Goal: Information Seeking & Learning: Learn about a topic

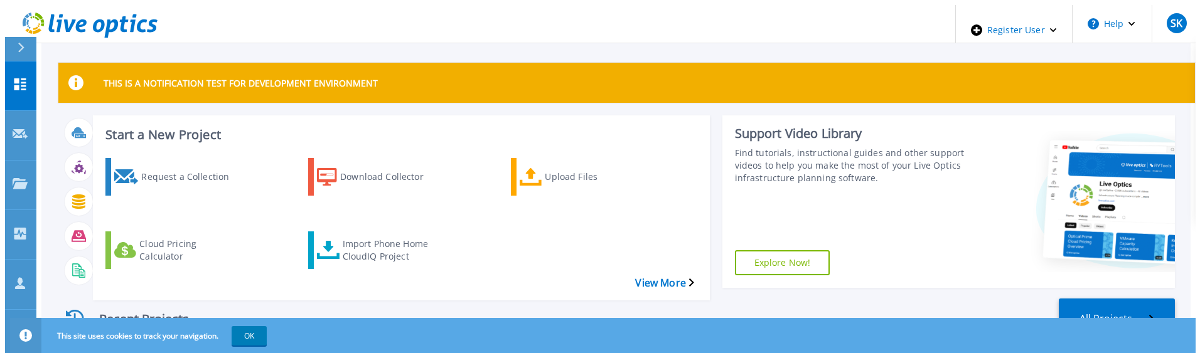
scroll to position [24, 0]
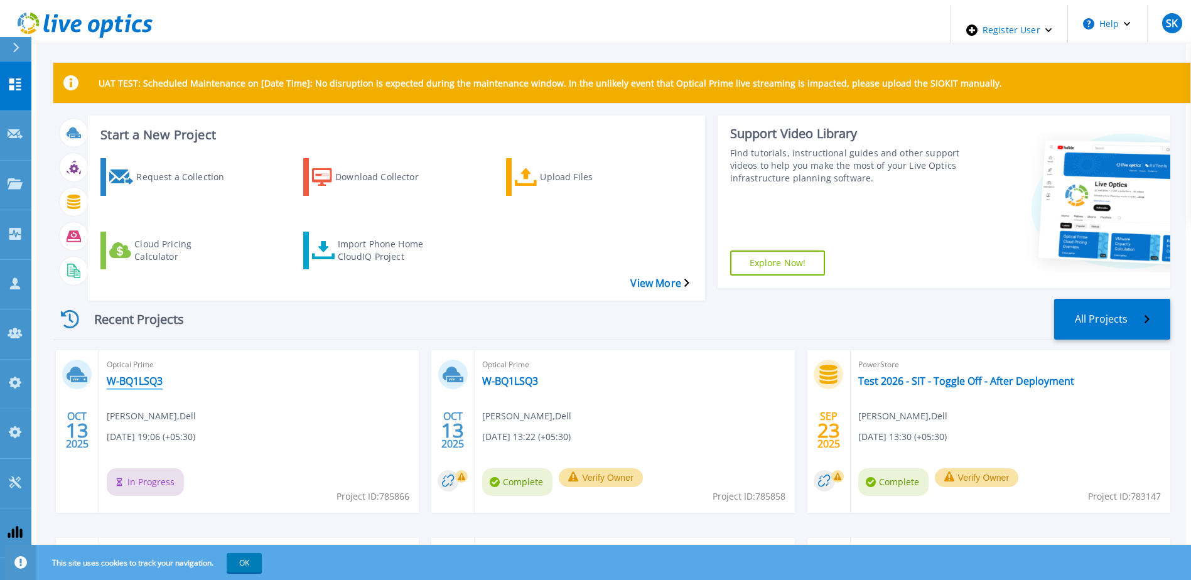
click at [126, 375] on link "W-BQ1LSQ3" at bounding box center [135, 381] width 56 height 13
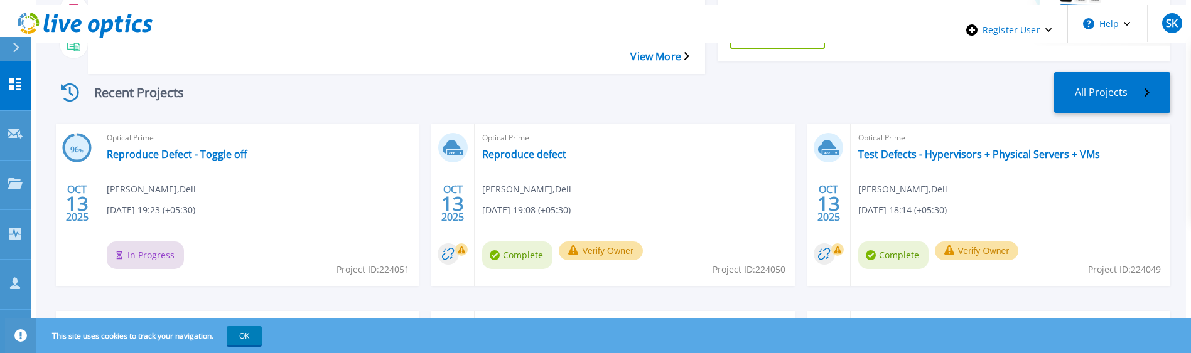
scroll to position [251, 0]
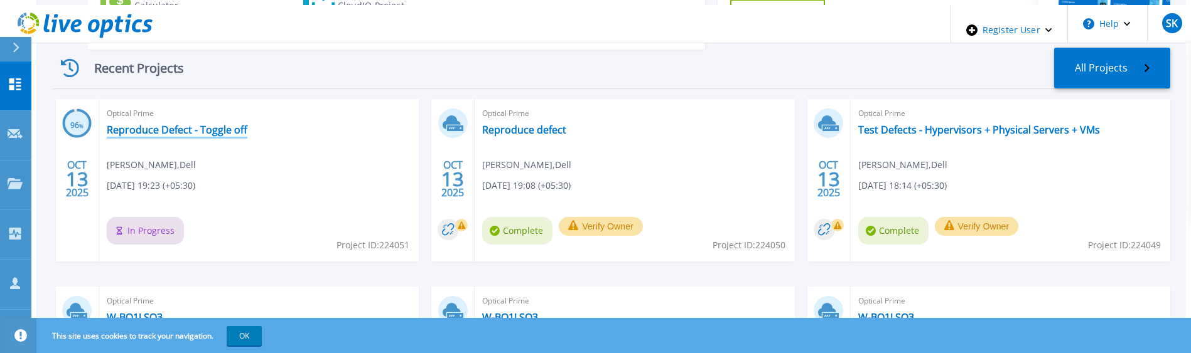
click at [198, 124] on link "Reproduce Defect - Toggle off" at bounding box center [177, 130] width 141 height 13
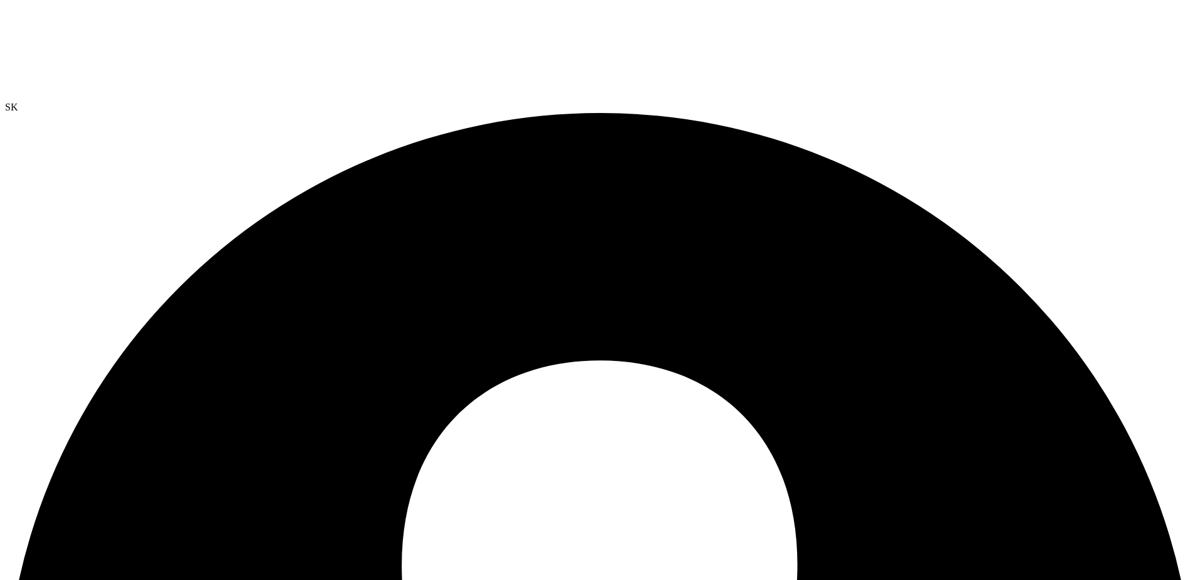
drag, startPoint x: 249, startPoint y: 392, endPoint x: 717, endPoint y: 396, distance: 467.8
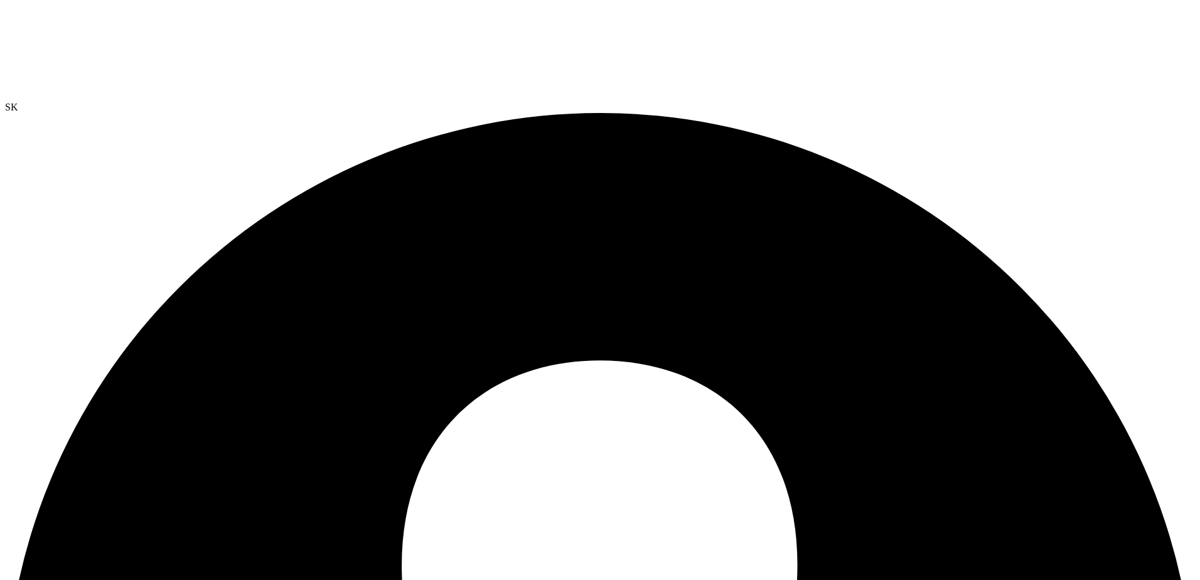
drag, startPoint x: 234, startPoint y: 68, endPoint x: 87, endPoint y: 70, distance: 146.3
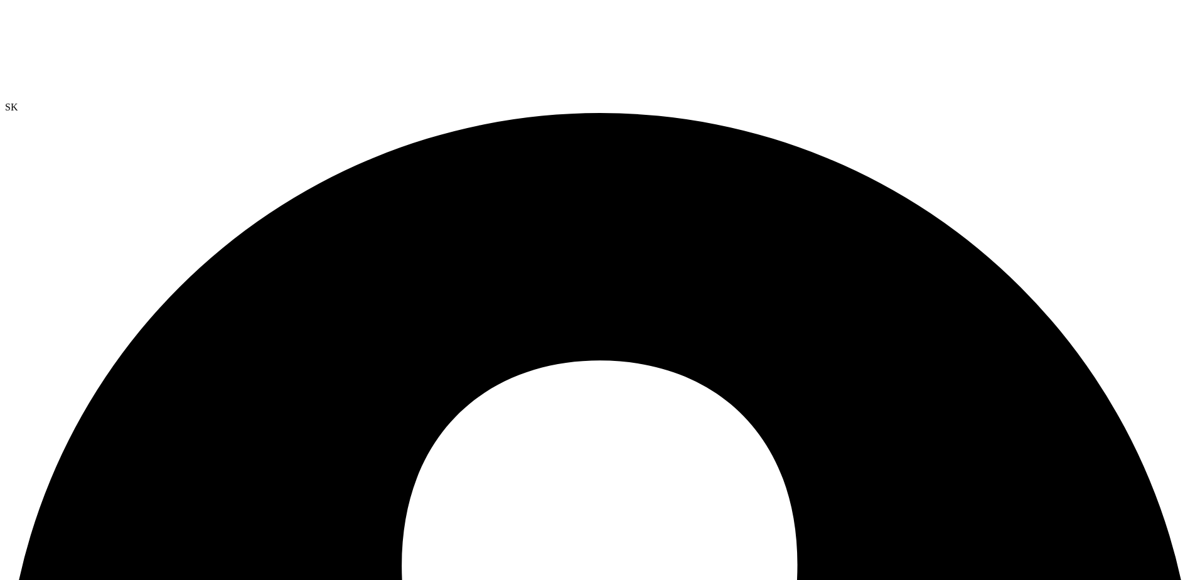
drag, startPoint x: 539, startPoint y: 364, endPoint x: 16, endPoint y: 97, distance: 586.6
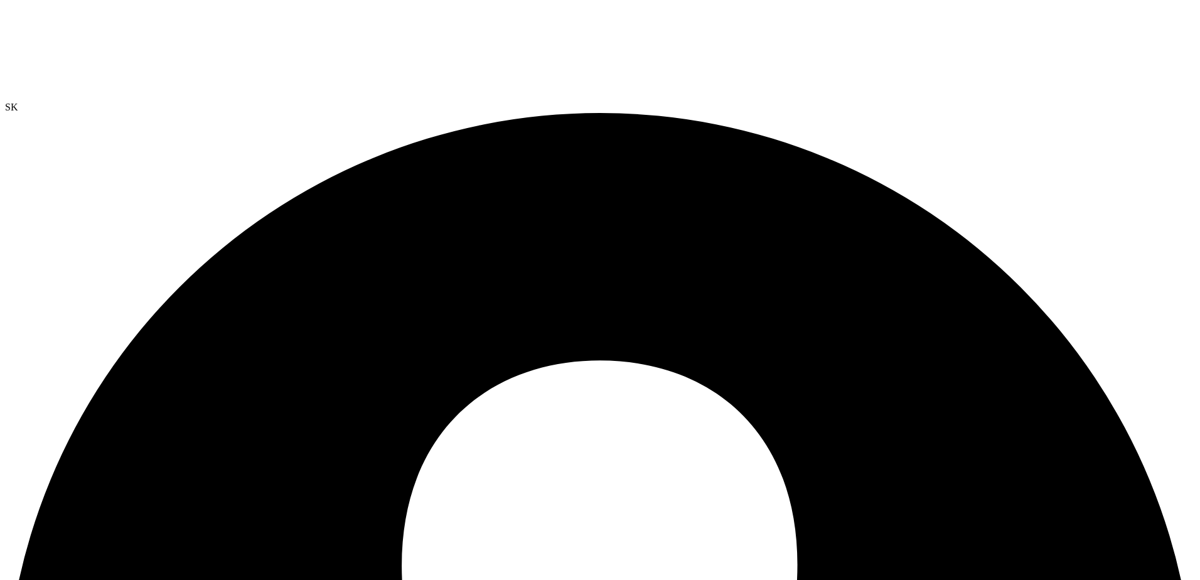
drag, startPoint x: 217, startPoint y: 374, endPoint x: 710, endPoint y: 379, distance: 492.9
drag, startPoint x: 710, startPoint y: 379, endPoint x: 674, endPoint y: 374, distance: 36.8
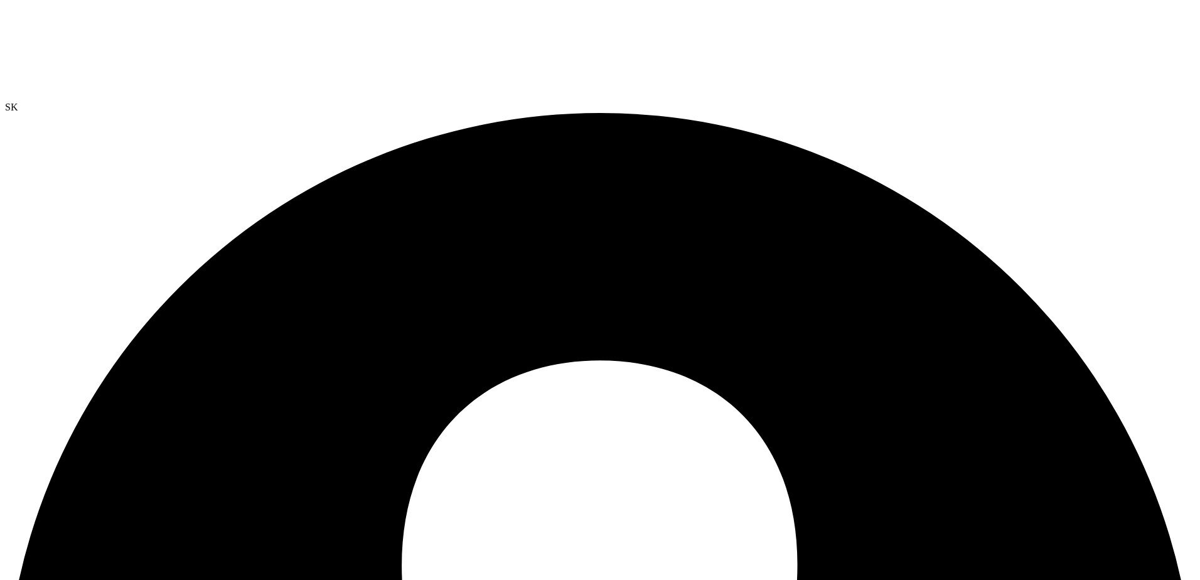
drag, startPoint x: 673, startPoint y: 369, endPoint x: 134, endPoint y: 371, distance: 538.7
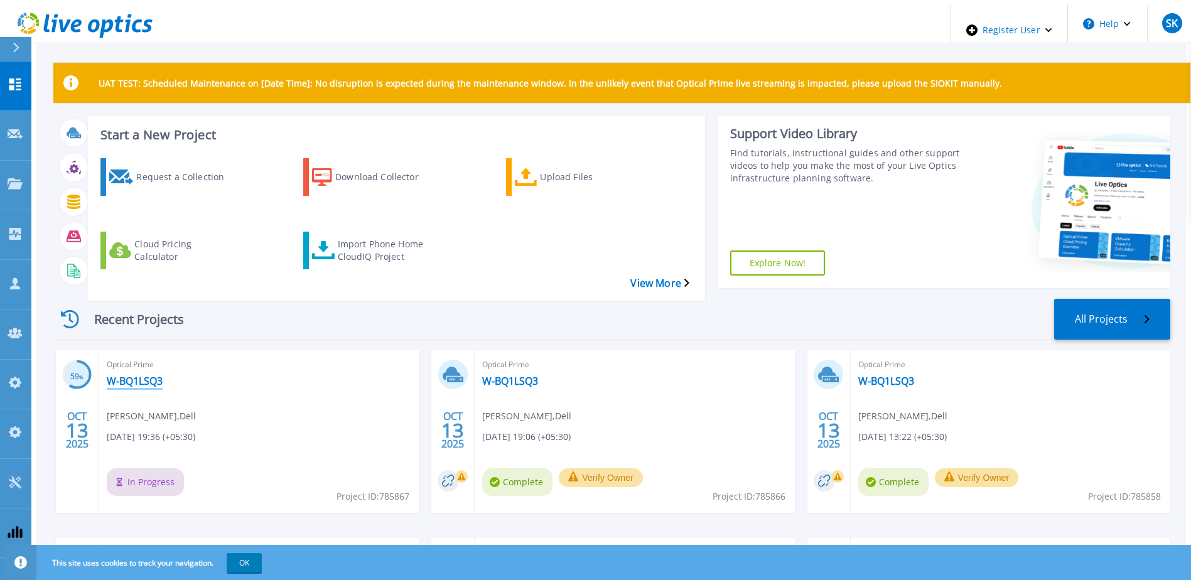
click at [125, 375] on link "W-BQ1LSQ3" at bounding box center [135, 381] width 56 height 13
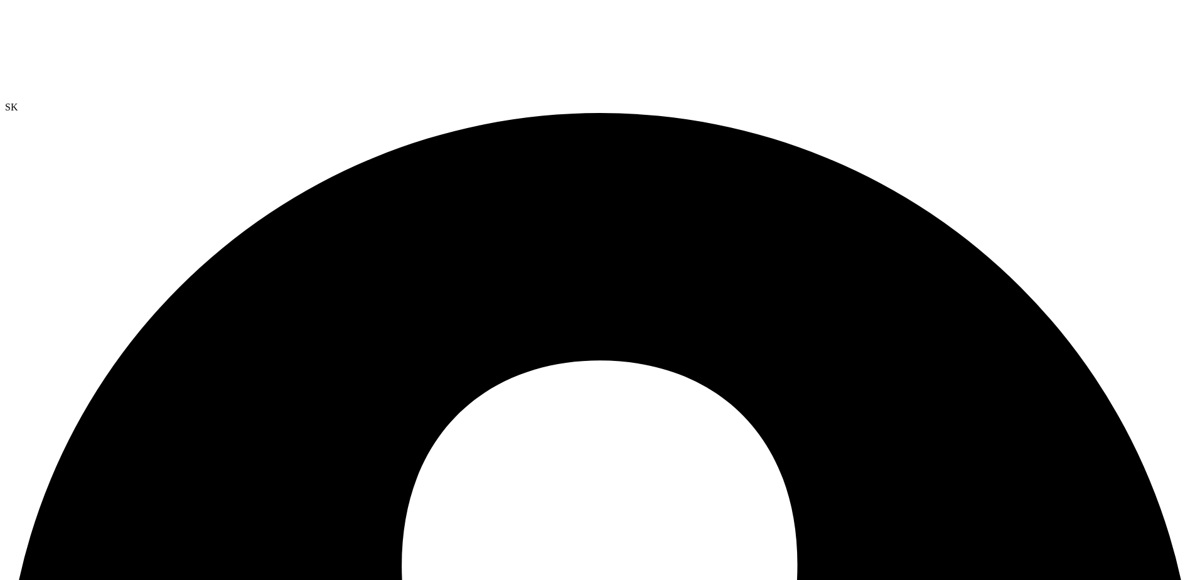
drag, startPoint x: 225, startPoint y: 482, endPoint x: 730, endPoint y: 467, distance: 505.6
drag, startPoint x: 730, startPoint y: 466, endPoint x: 723, endPoint y: 471, distance: 8.2
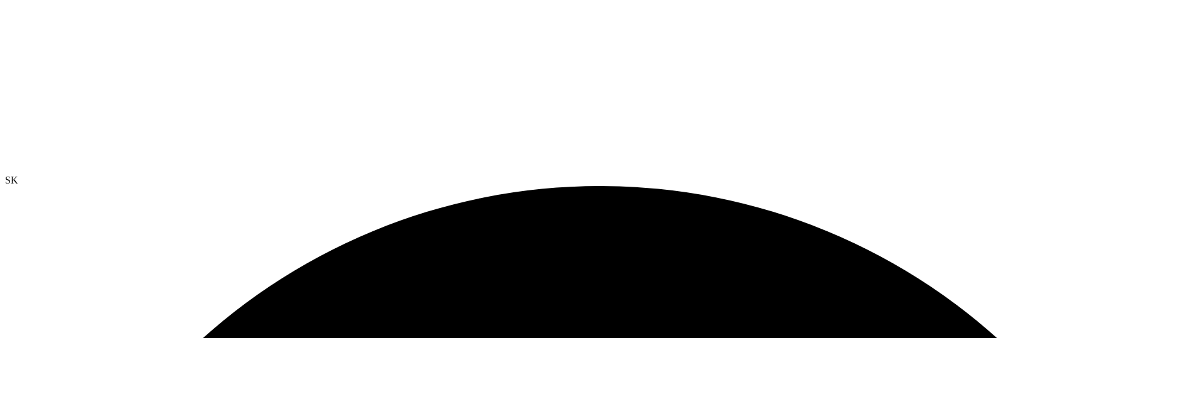
scroll to position [565, 0]
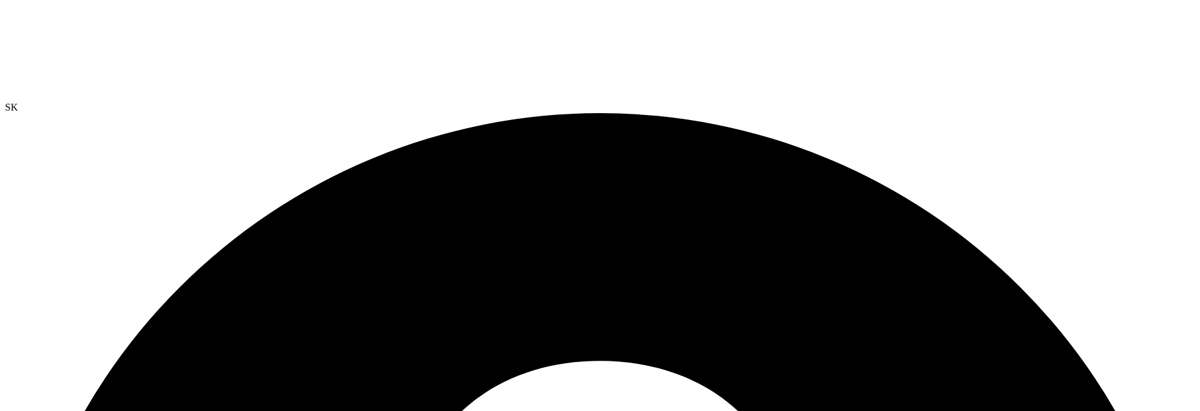
scroll to position [561, 0]
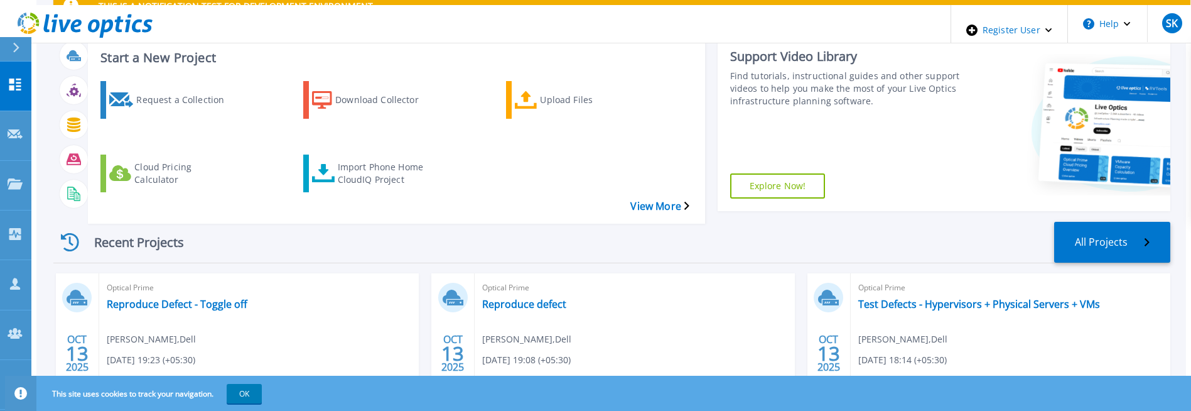
scroll to position [188, 0]
